Goal: Use online tool/utility: Utilize a website feature to perform a specific function

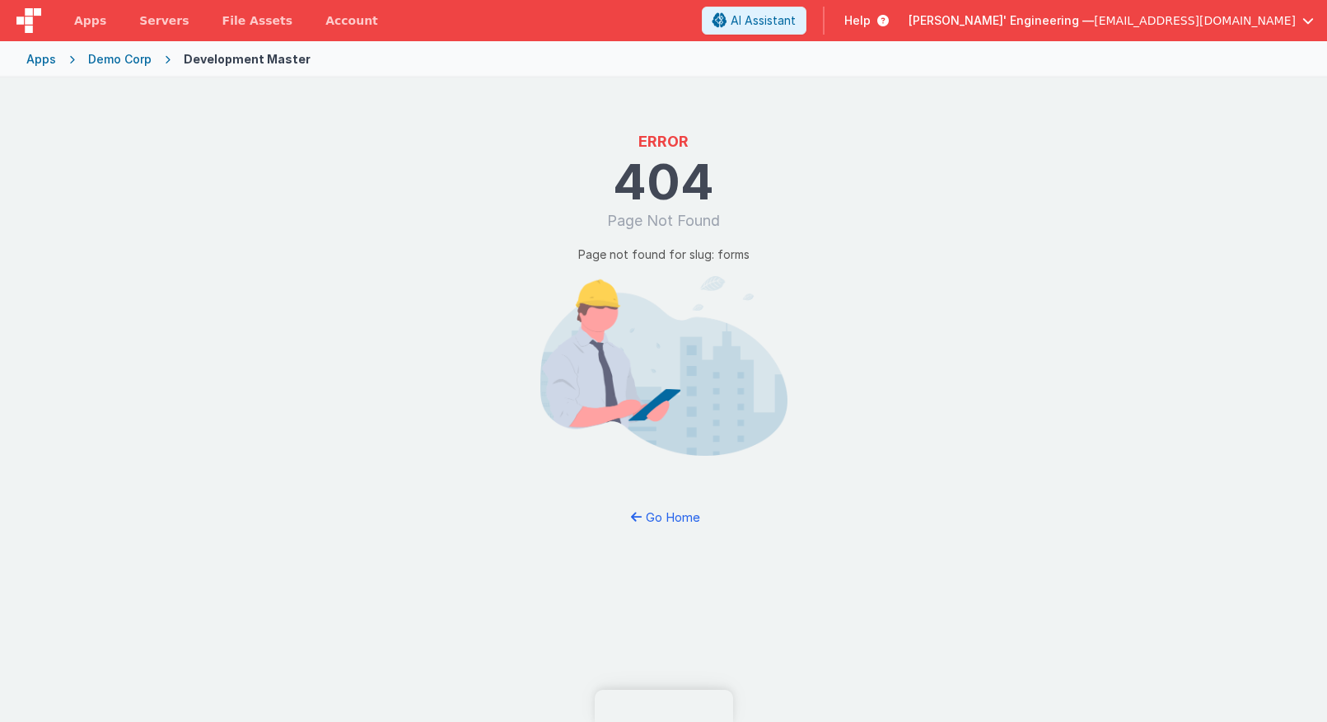
click at [263, 173] on div "ERROR 404 Page Not Found Page not found for slug: forms Go Home" at bounding box center [663, 438] width 1327 height 722
click at [680, 510] on button "Go Home" at bounding box center [663, 517] width 96 height 30
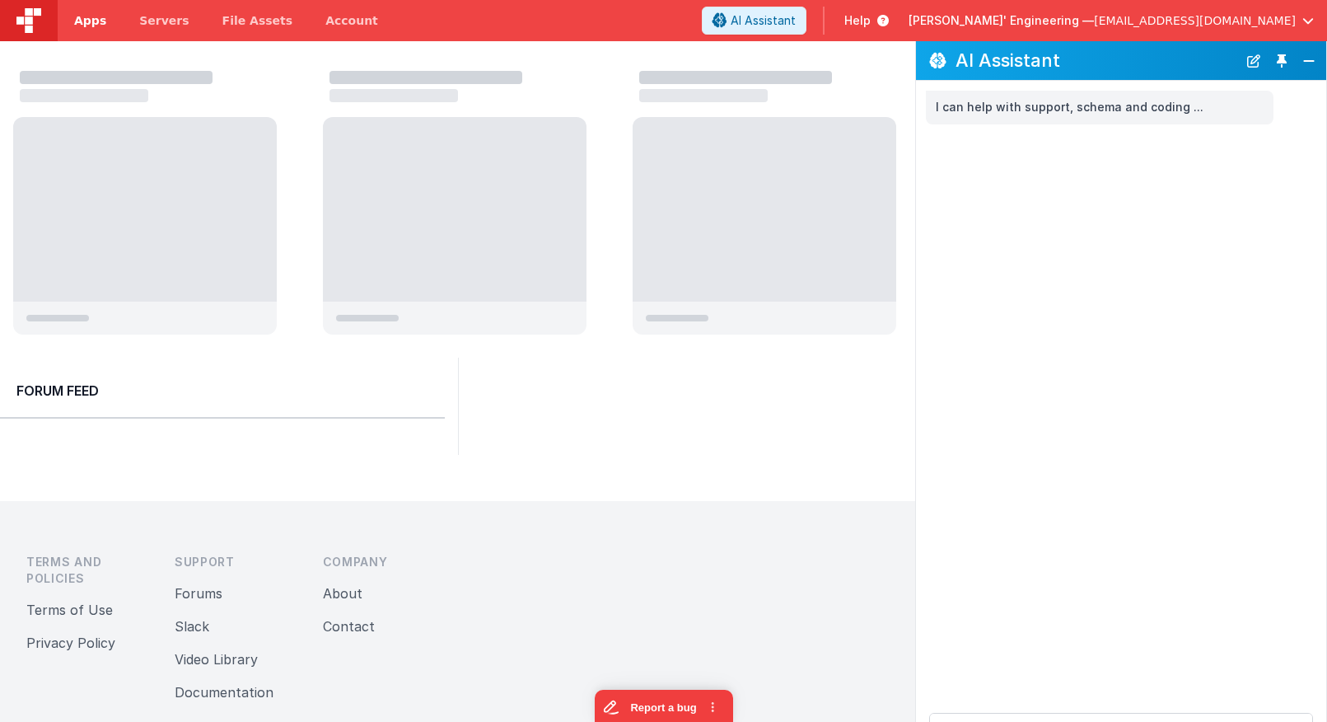
click at [99, 25] on span "Apps" at bounding box center [90, 20] width 32 height 16
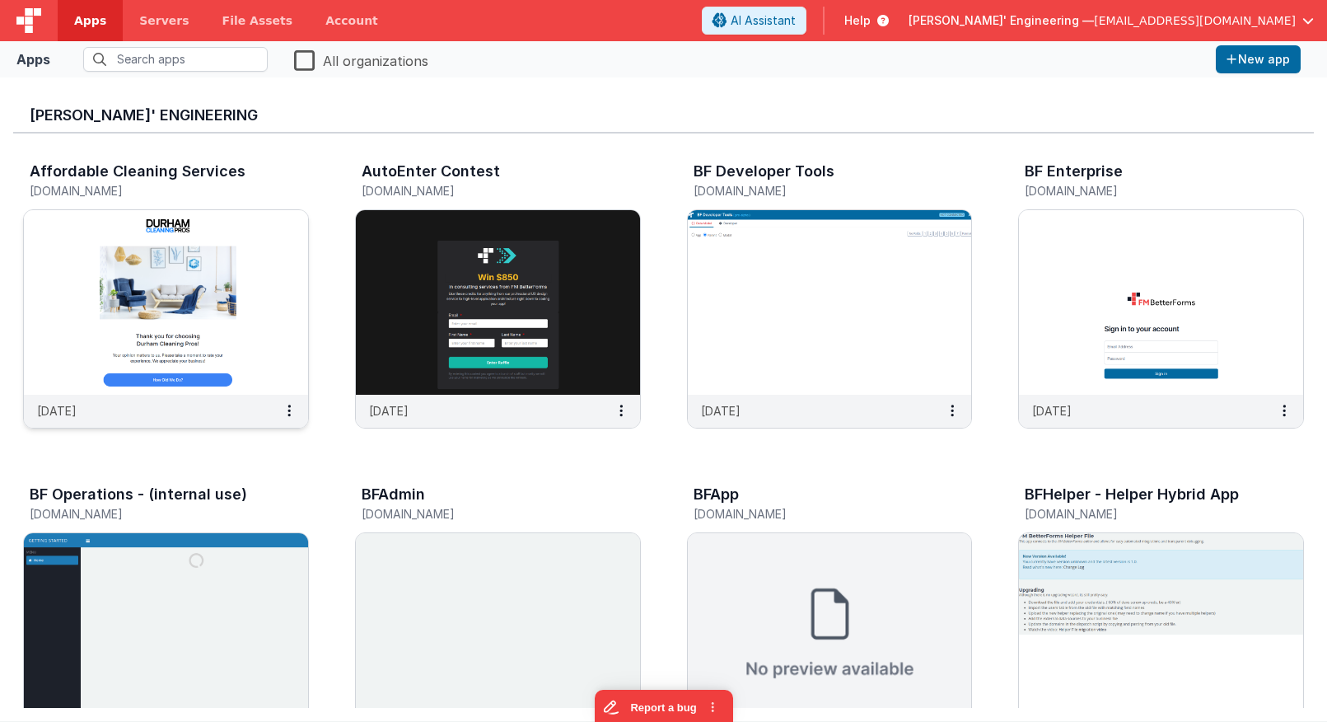
click at [197, 264] on img at bounding box center [166, 302] width 284 height 185
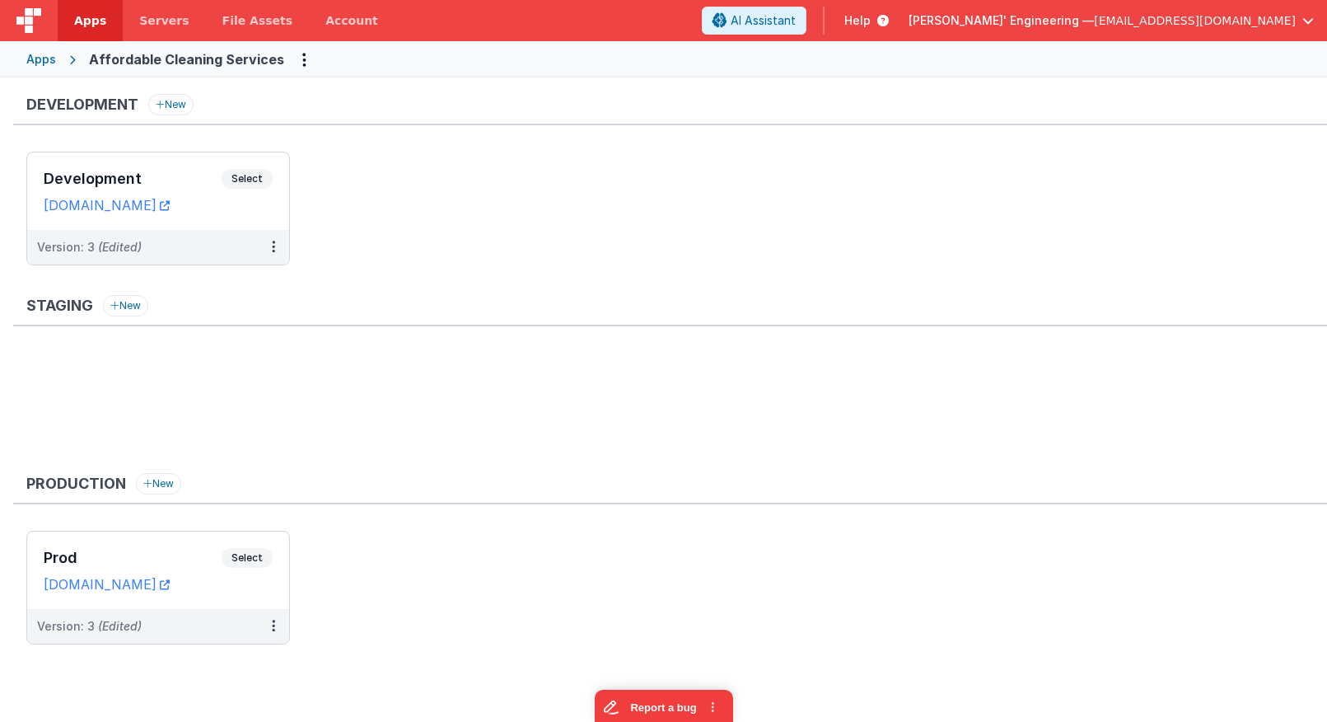
click at [595, 199] on ul "Development Select URLs acsdev.fmbetterforms.com Version: 3 (Edited)" at bounding box center [676, 217] width 1301 height 130
click at [227, 167] on div "Development Select URLs acsdev.fmbetterforms.com" at bounding box center [158, 190] width 262 height 77
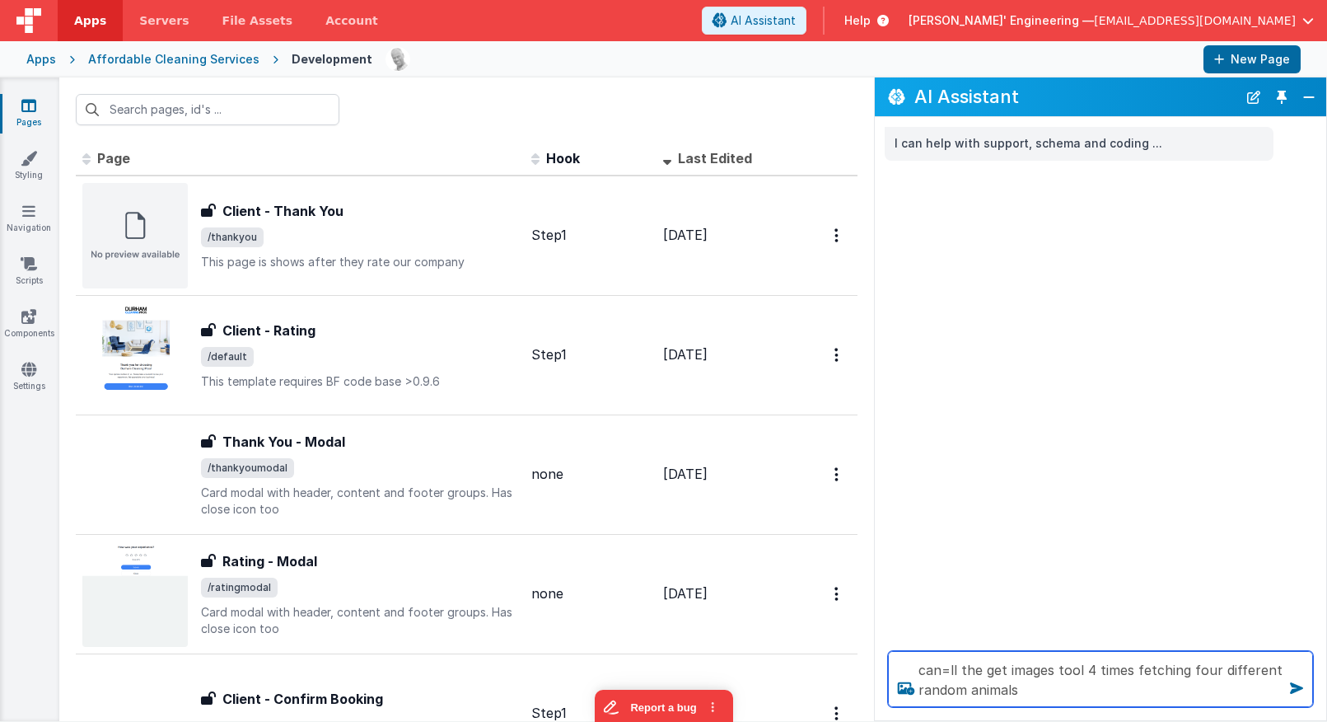
type textarea "can=ll the get images tool 4 times fetching four different random animals"
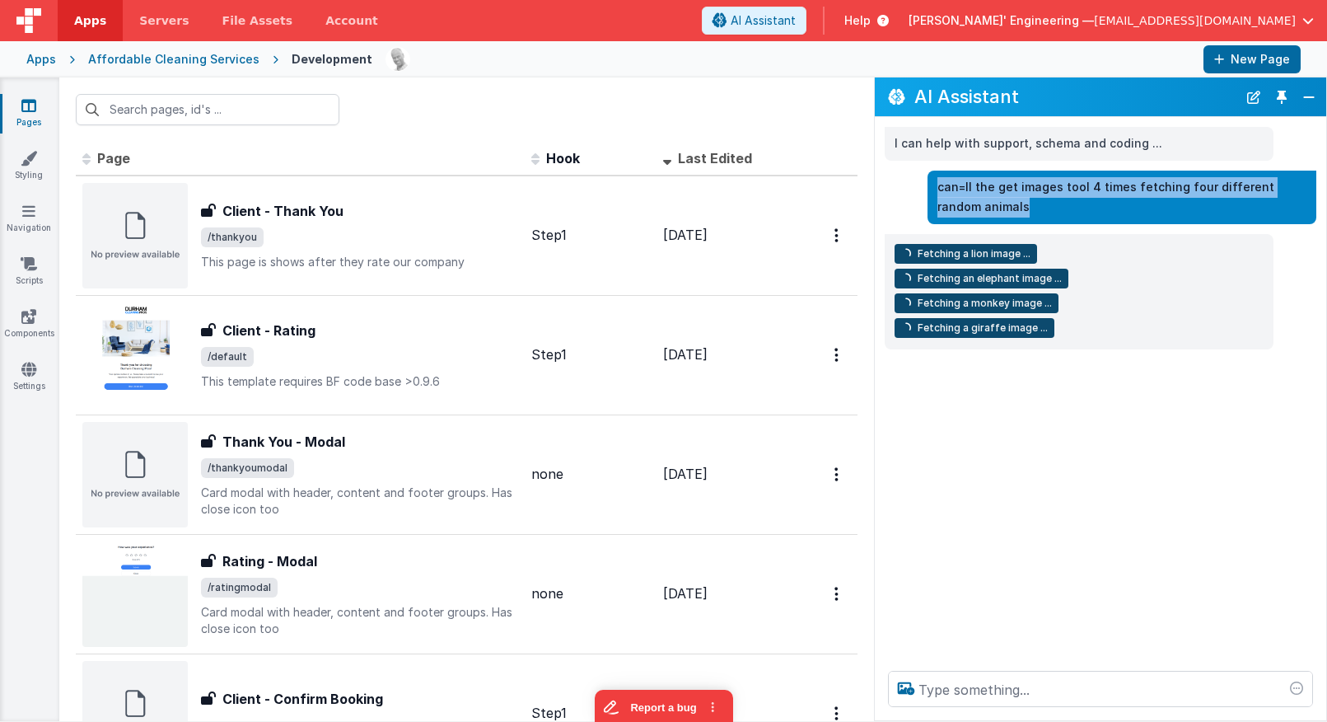
drag, startPoint x: 1058, startPoint y: 208, endPoint x: 937, endPoint y: 183, distance: 123.6
click at [937, 183] on p "can=ll the get images tool 4 times fetching four different random animals" at bounding box center [1121, 197] width 369 height 40
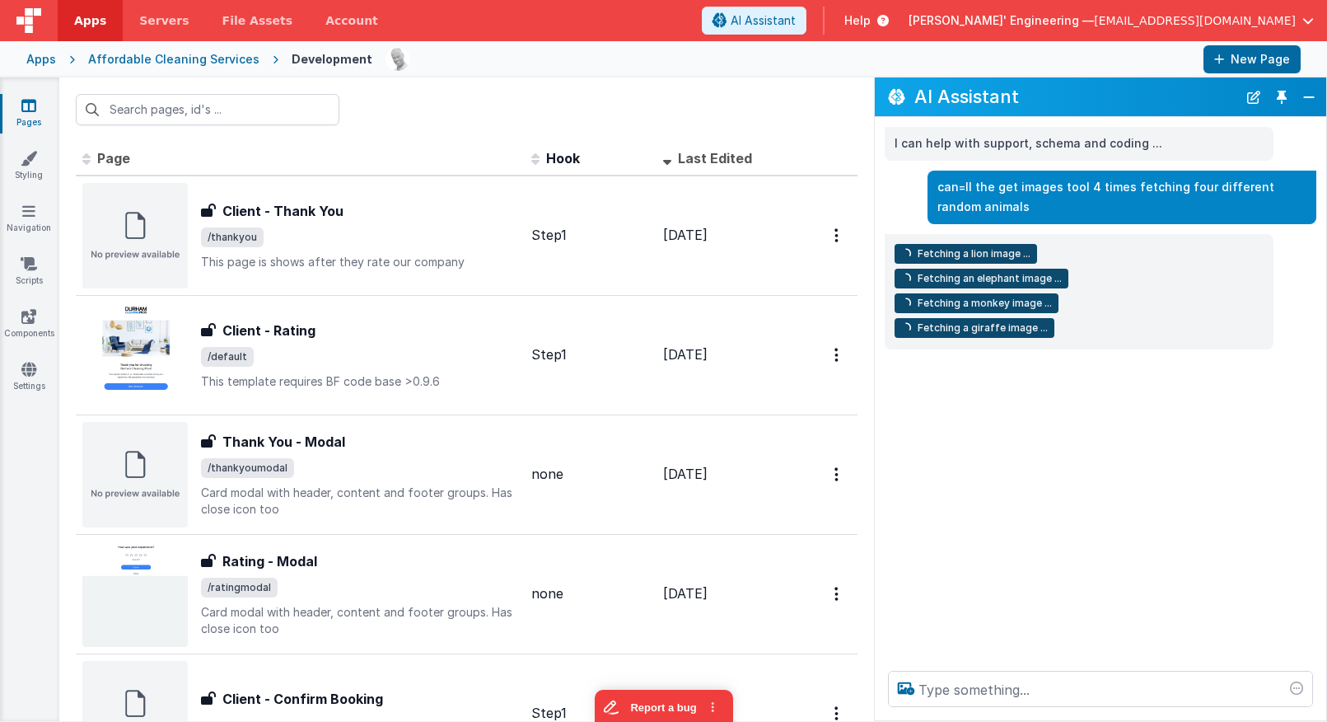
drag, startPoint x: 1256, startPoint y: 98, endPoint x: 1093, endPoint y: 287, distance: 250.0
click at [1255, 98] on button "New Chat" at bounding box center [1253, 97] width 23 height 23
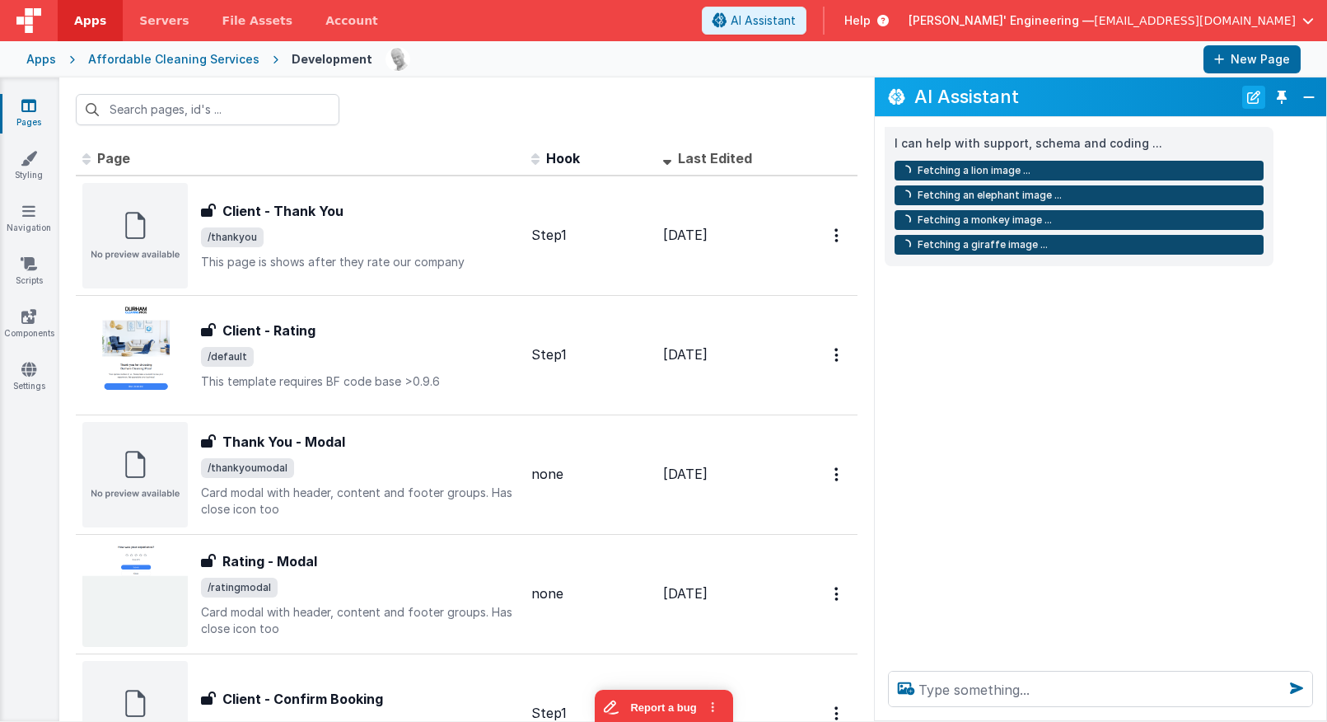
click at [1258, 100] on button "New Chat" at bounding box center [1253, 97] width 23 height 23
click at [1257, 100] on button "New Chat" at bounding box center [1253, 97] width 23 height 23
click at [1258, 100] on button "New Chat" at bounding box center [1253, 97] width 23 height 23
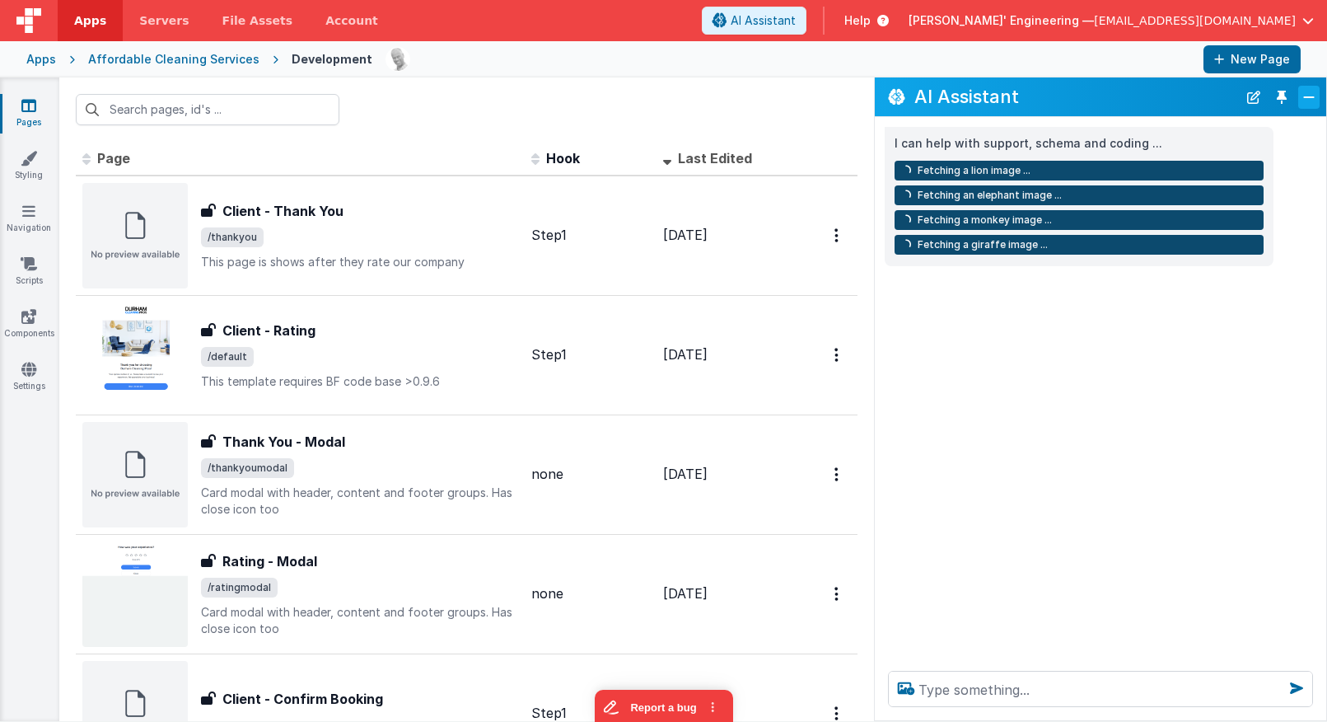
click at [1309, 98] on button "Close" at bounding box center [1308, 97] width 21 height 23
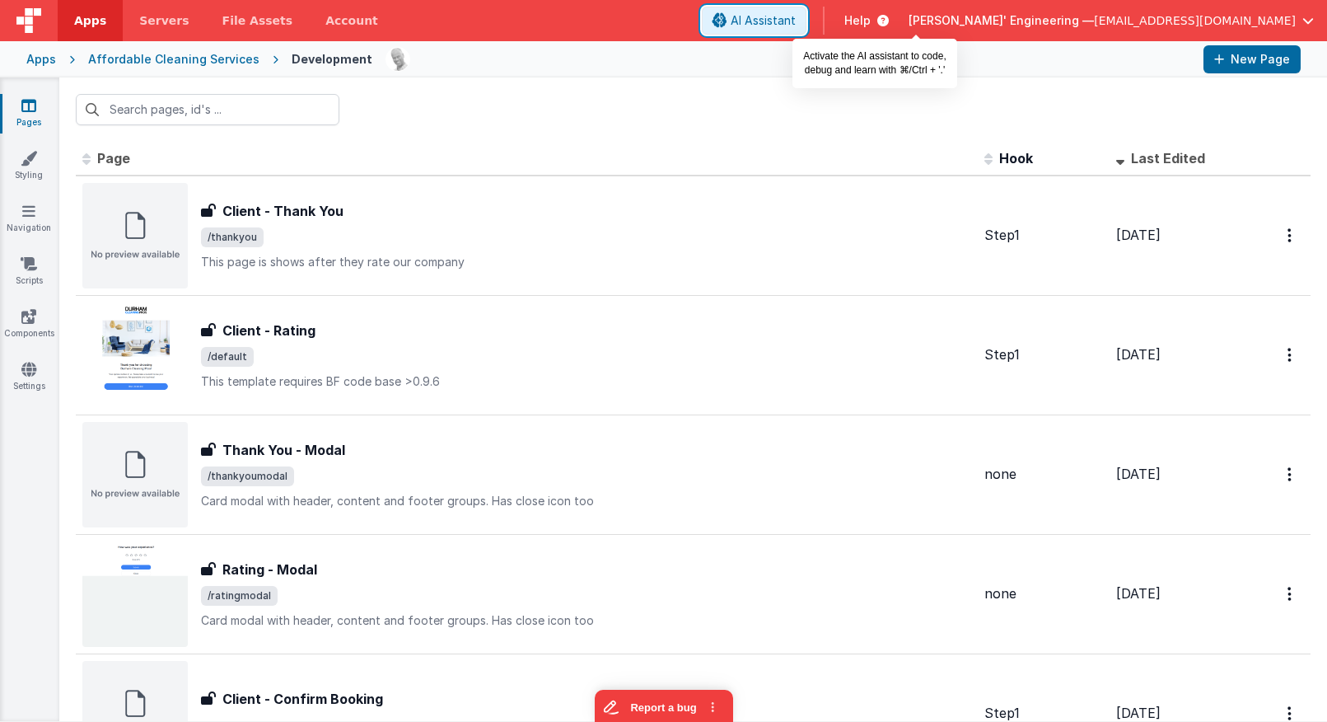
click at [796, 28] on span "AI Assistant" at bounding box center [763, 20] width 65 height 16
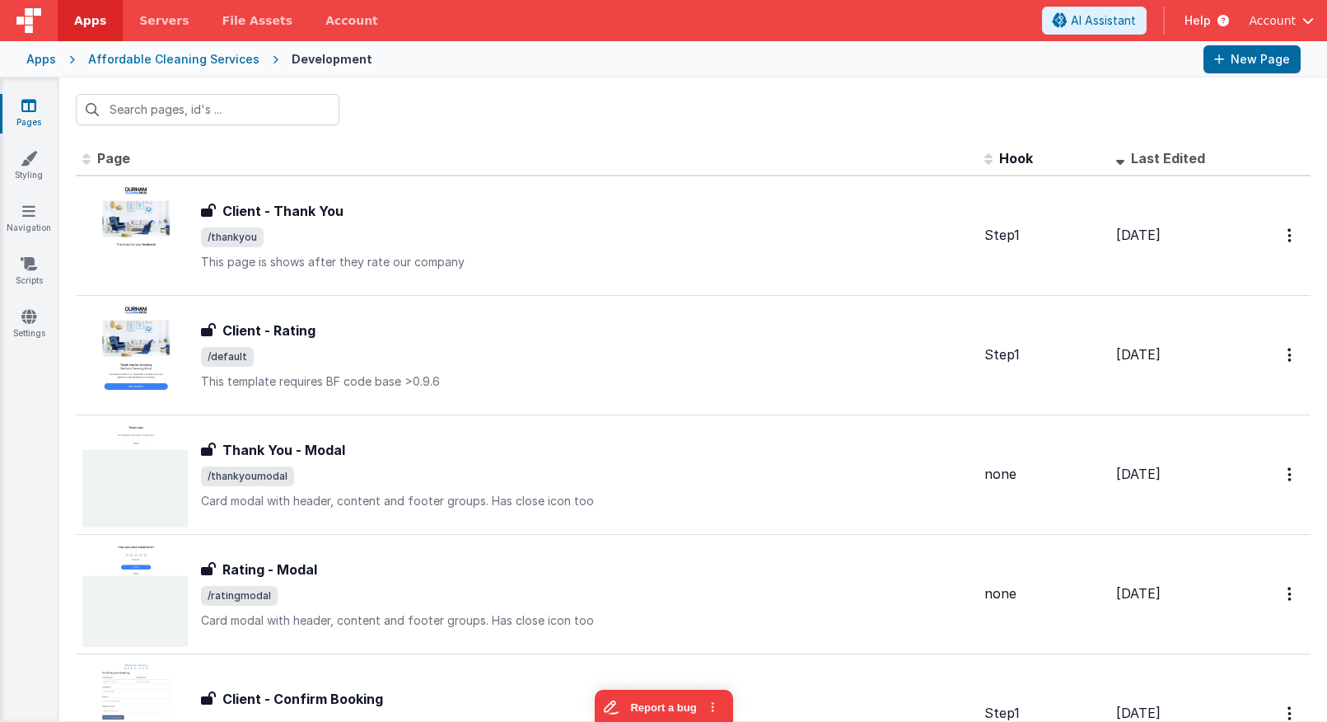
click at [769, 119] on div at bounding box center [693, 109] width 1268 height 64
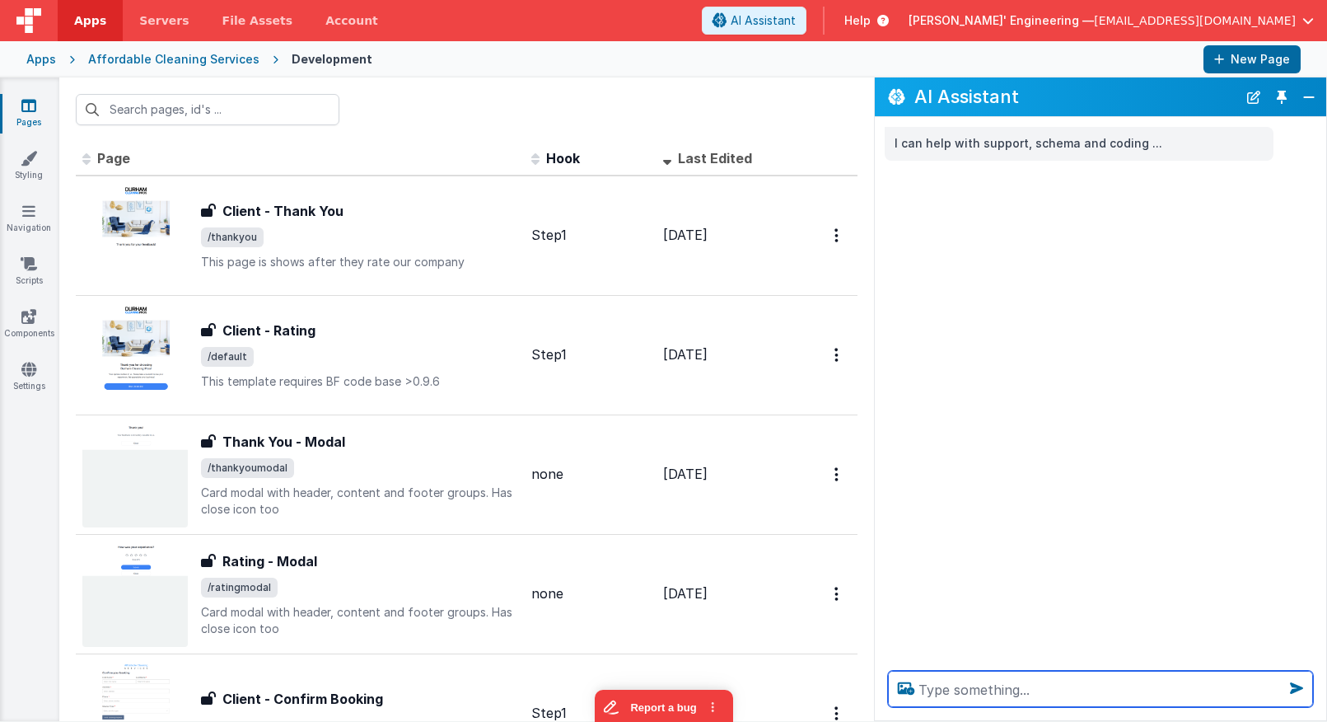
paste textarea "# Loremips Dolo — SI‑Ametcons Adip Elit Seddoeiu tem IncidiDuntu ## 0) Lab‑etdo…"
type textarea "# Loremips Dolo — SI‑Ametcons Adip Elit Seddoeiu tem IncidiDuntu ## 0) Lab‑etdo…"
paste textarea "# Loremips Dolo — SI‑Ametcons Adip Elit Seddoeiu tem IncidiDuntu ## 0) Lab‑etdo…"
type textarea "# Loremips Dolo — SI‑Ametcons Adip Elit Seddoeiu tem IncidiDuntu ## 0) Lab‑etdo…"
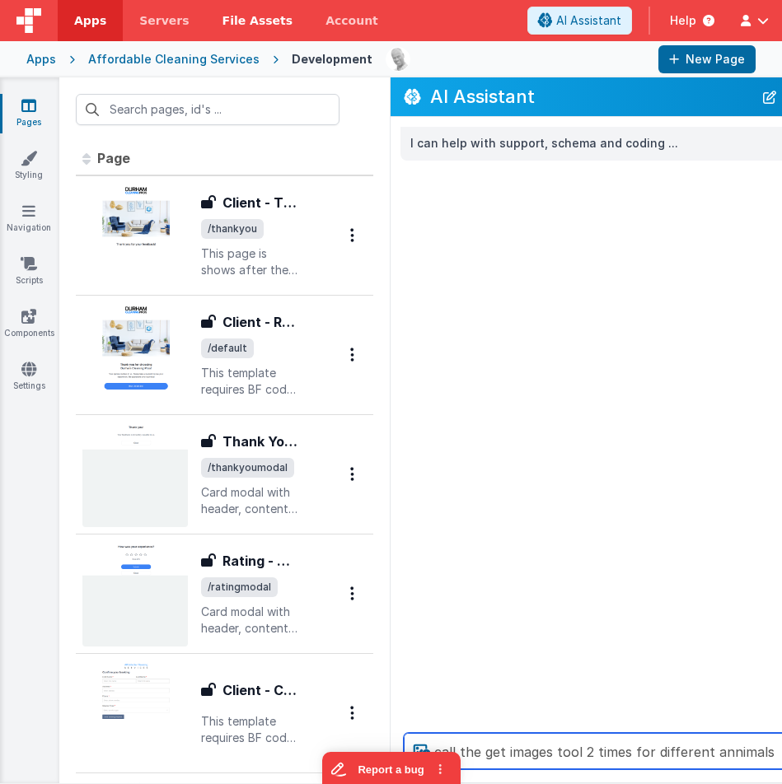
type textarea "call the get images tool 2 times for different annimals"
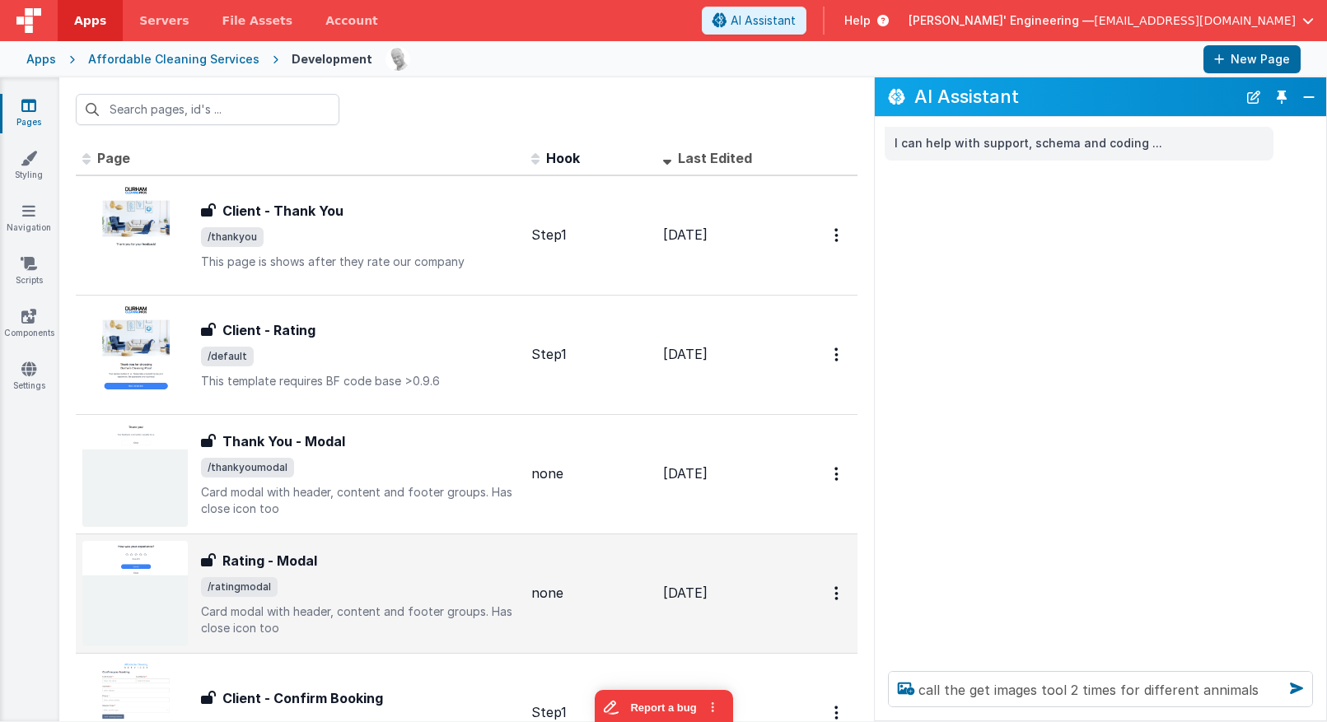
click at [1293, 690] on icon at bounding box center [1296, 688] width 26 height 26
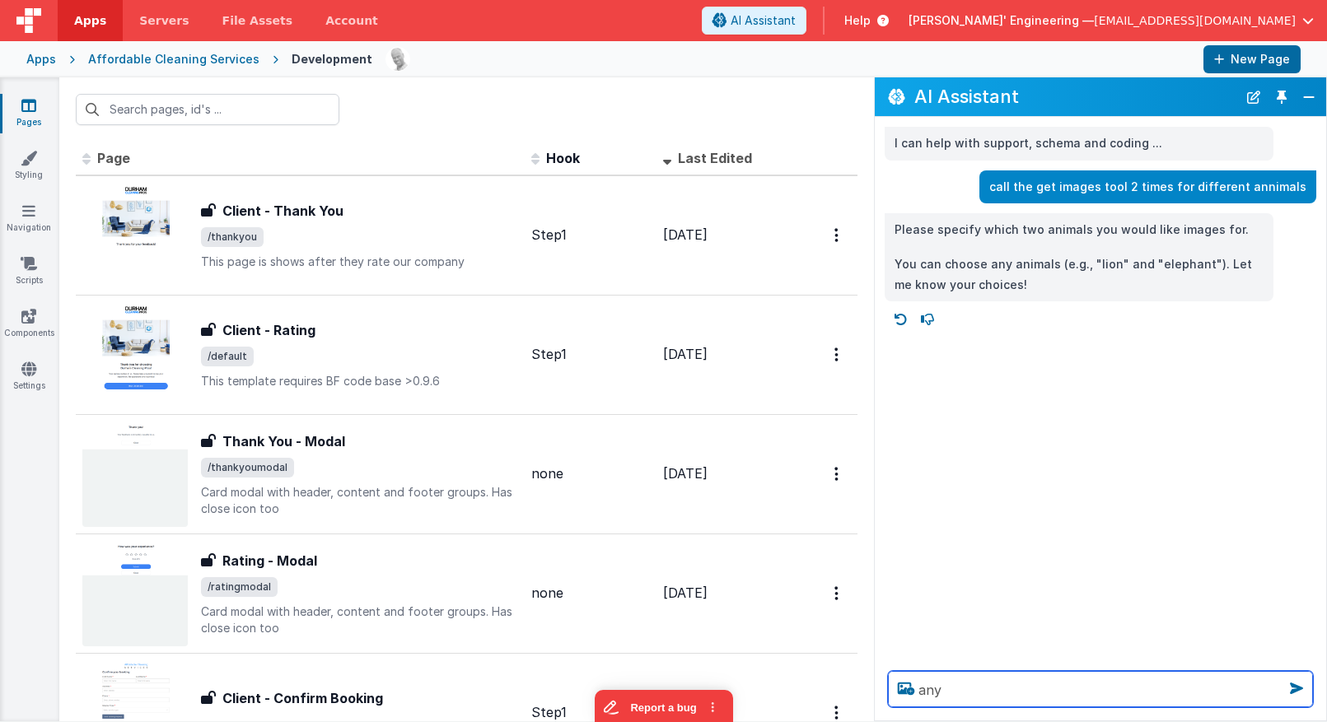
type textarea "any"
